Goal: Task Accomplishment & Management: Use online tool/utility

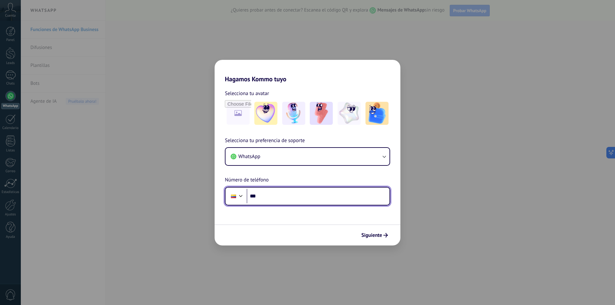
click at [262, 197] on input "***" at bounding box center [318, 196] width 143 height 15
click at [266, 193] on input "***" at bounding box center [318, 196] width 143 height 15
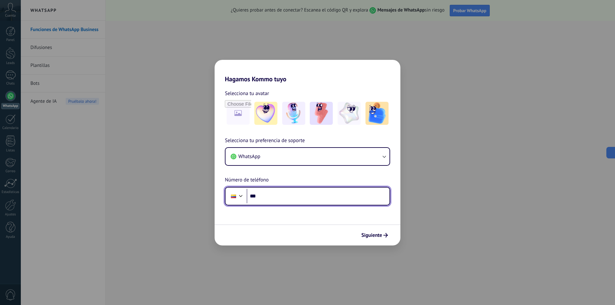
paste input "**********"
type input "**********"
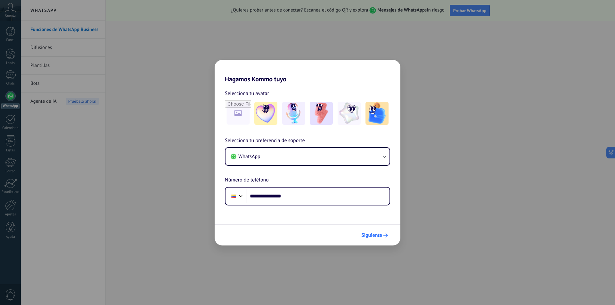
click at [371, 236] on span "Siguiente" at bounding box center [371, 235] width 21 height 4
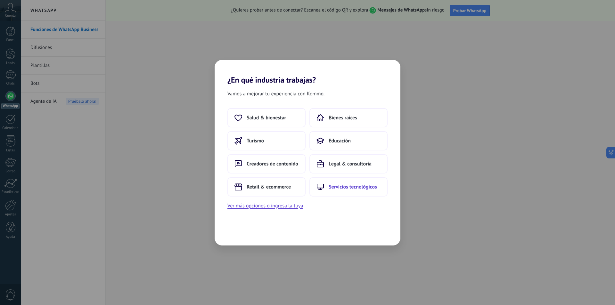
click at [340, 184] on span "Servicios tecnológicos" at bounding box center [353, 187] width 48 height 6
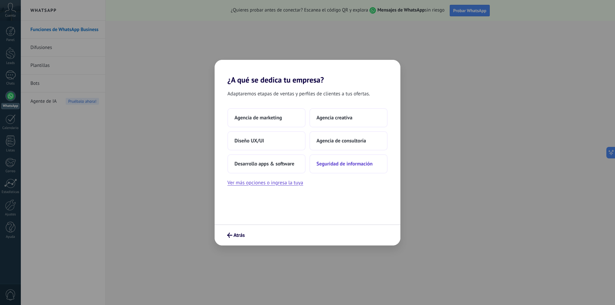
click at [349, 162] on span "Seguridad de información" at bounding box center [344, 164] width 56 height 6
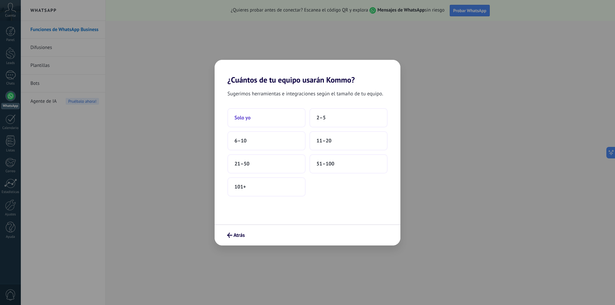
click at [268, 117] on button "Solo yo" at bounding box center [266, 117] width 78 height 19
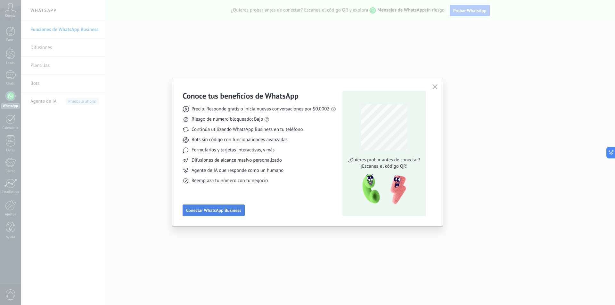
click at [220, 209] on span "Conectar WhatsApp Business" at bounding box center [213, 210] width 55 height 4
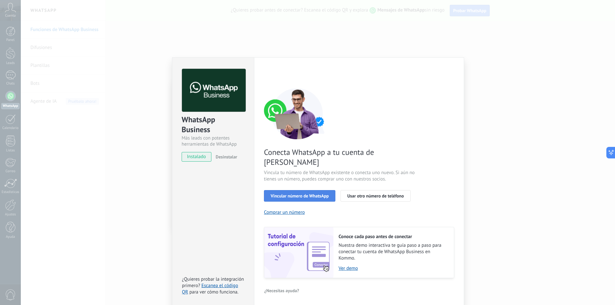
click at [314, 194] on span "Vincular número de WhatsApp" at bounding box center [300, 196] width 58 height 4
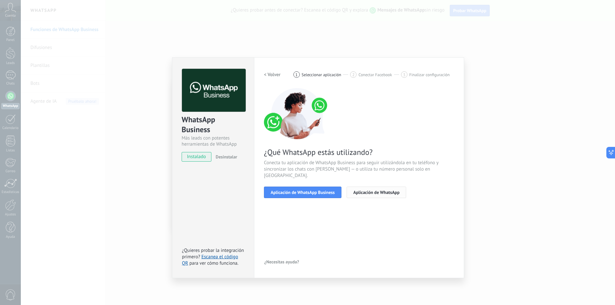
click at [372, 190] on span "Aplicación de WhatsApp" at bounding box center [376, 192] width 46 height 4
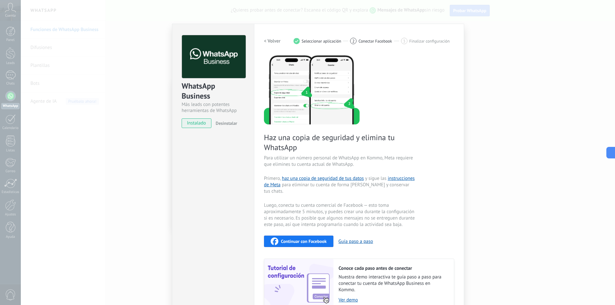
scroll to position [61, 0]
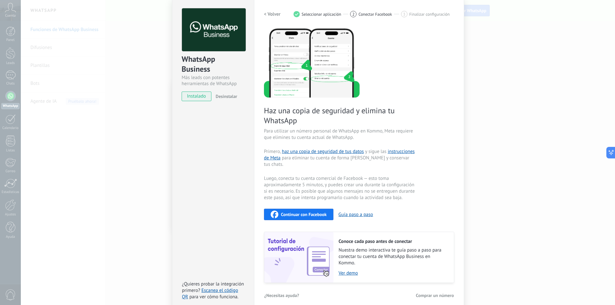
click at [441, 292] on button "Comprar un número" at bounding box center [434, 296] width 39 height 10
click at [198, 94] on span "instalado" at bounding box center [196, 97] width 29 height 10
click at [200, 97] on span "instalado" at bounding box center [196, 97] width 29 height 10
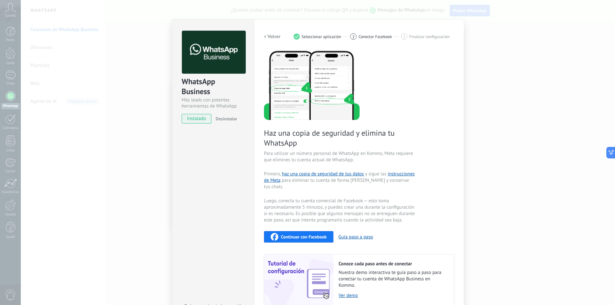
scroll to position [0, 0]
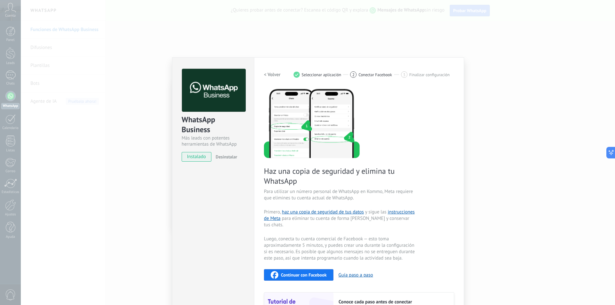
click at [372, 75] on span "Conectar Facebook" at bounding box center [375, 74] width 34 height 5
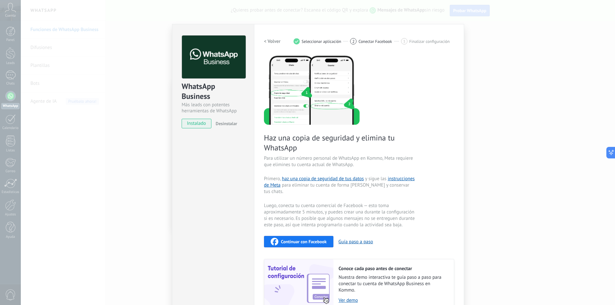
scroll to position [61, 0]
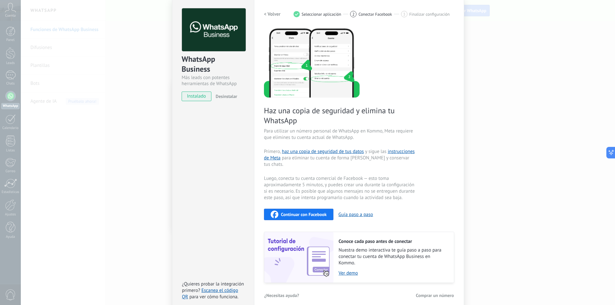
click at [272, 18] on button "< Volver" at bounding box center [272, 14] width 17 height 12
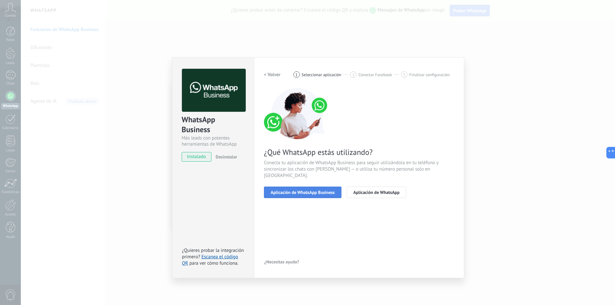
click at [324, 190] on span "Aplicación de WhatsApp Business" at bounding box center [303, 192] width 64 height 4
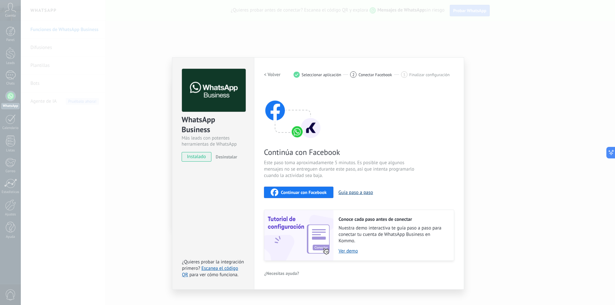
click at [362, 194] on button "Guía paso a paso" at bounding box center [355, 193] width 35 height 6
click at [383, 73] on span "Conectar Facebook" at bounding box center [375, 74] width 34 height 5
click at [208, 156] on span "instalado" at bounding box center [196, 157] width 29 height 10
click at [198, 162] on div "WhatsApp Business Más leads con potentes herramientas de WhatsApp instalado Des…" at bounding box center [213, 112] width 82 height 109
click at [511, 111] on div "WhatsApp Business Más leads con potentes herramientas de WhatsApp instalado Des…" at bounding box center [318, 152] width 594 height 305
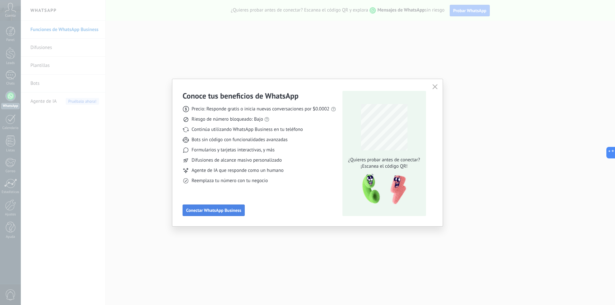
click at [206, 209] on span "Conectar WhatsApp Business" at bounding box center [213, 210] width 55 height 4
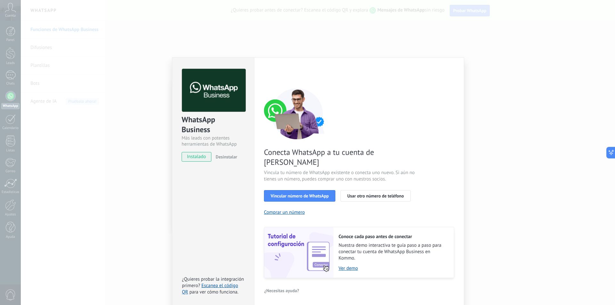
click at [192, 159] on span "instalado" at bounding box center [196, 157] width 29 height 10
click at [198, 156] on span "instalado" at bounding box center [196, 157] width 29 height 10
click at [292, 194] on span "Vincular número de WhatsApp" at bounding box center [300, 196] width 58 height 4
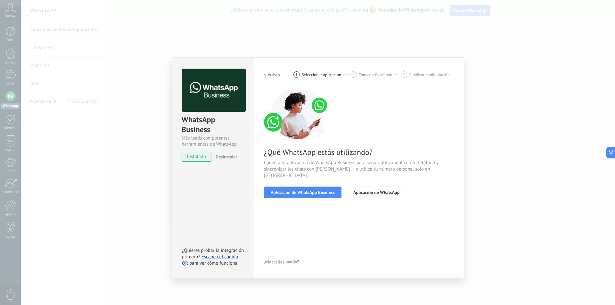
click at [292, 190] on span "Aplicación de WhatsApp Business" at bounding box center [303, 192] width 64 height 4
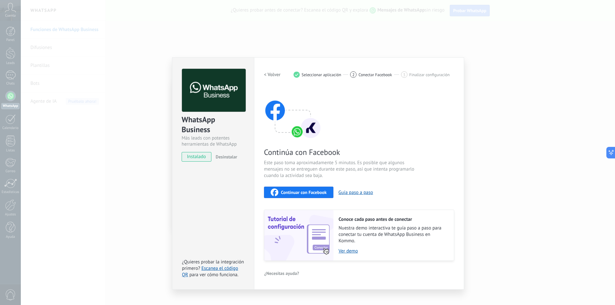
click at [292, 184] on div "Continúa con Facebook Este paso toma aproximadamente 5 minutos. Es posible que …" at bounding box center [359, 174] width 190 height 173
click at [200, 159] on span "instalado" at bounding box center [196, 157] width 29 height 10
click at [267, 76] on h2 "< Volver" at bounding box center [272, 75] width 17 height 6
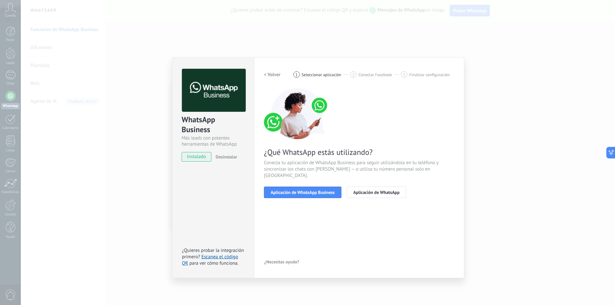
click at [267, 76] on h2 "< Volver" at bounding box center [272, 75] width 17 height 6
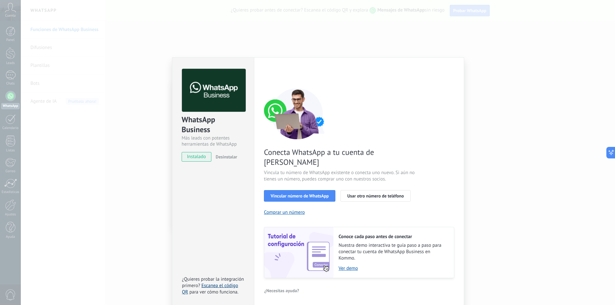
click at [227, 283] on link "Escanea el código QR" at bounding box center [210, 289] width 56 height 12
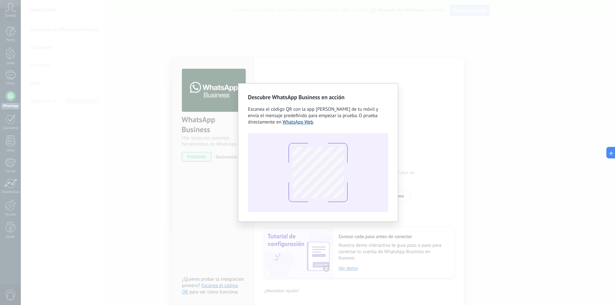
click at [302, 124] on link "WhatsApp Web" at bounding box center [297, 122] width 31 height 6
click at [468, 135] on div "Descubre WhatsApp Business en acción Escanea el código QR con la app de cámara …" at bounding box center [318, 152] width 594 height 305
